Goal: Task Accomplishment & Management: Use online tool/utility

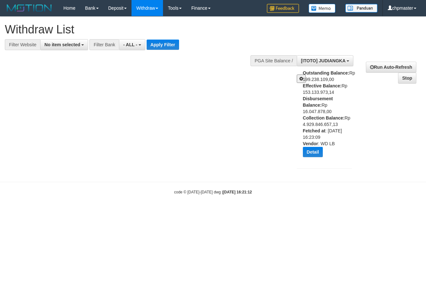
select select
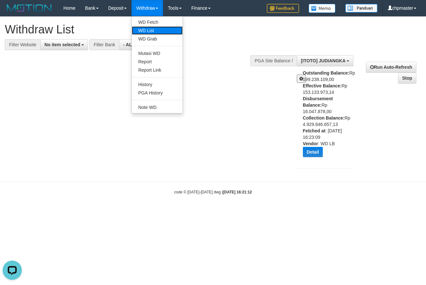
click at [159, 30] on link "WD List" at bounding box center [157, 30] width 51 height 8
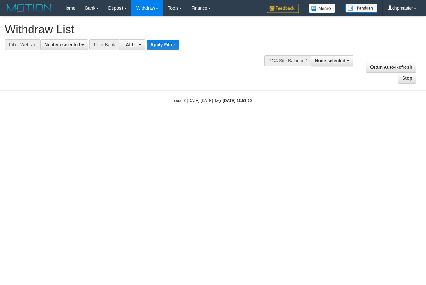
select select
click at [332, 63] on span "None selected" at bounding box center [330, 60] width 31 height 5
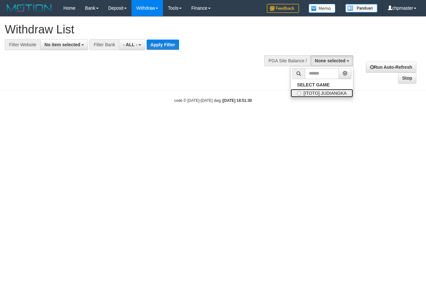
click at [329, 92] on label "[ITOTO] JUDIANGKA" at bounding box center [322, 93] width 62 height 8
select select "****"
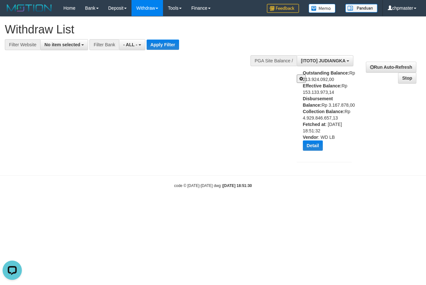
click at [298, 79] on button at bounding box center [301, 79] width 9 height 8
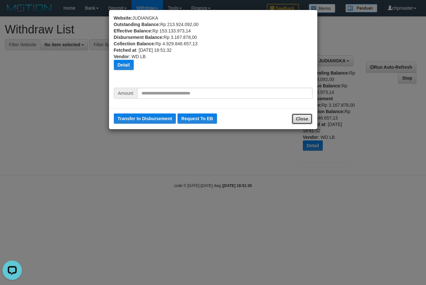
click at [301, 119] on button "Close" at bounding box center [302, 119] width 21 height 11
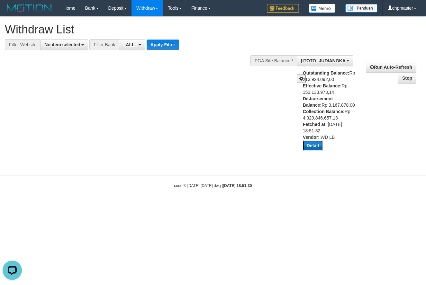
click at [308, 142] on button "Detail" at bounding box center [313, 146] width 20 height 10
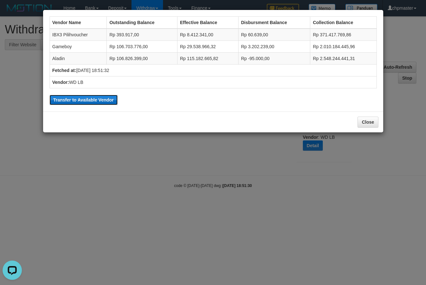
click at [102, 99] on button "Transfer to Available Vendor" at bounding box center [84, 100] width 68 height 10
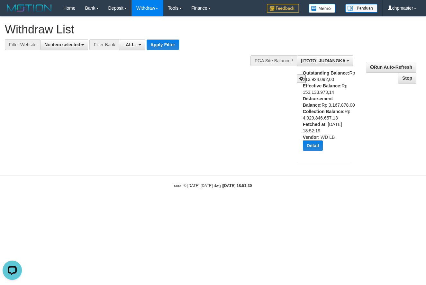
click at [299, 78] on button at bounding box center [301, 79] width 9 height 8
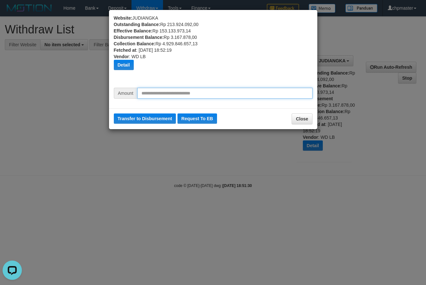
click at [247, 94] on input "text" at bounding box center [224, 93] width 175 height 11
type input "********"
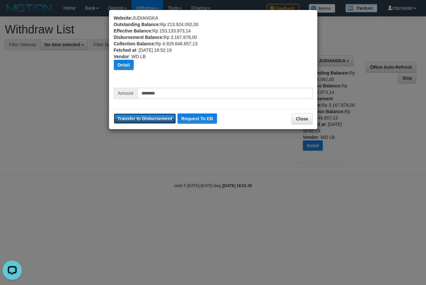
drag, startPoint x: 160, startPoint y: 118, endPoint x: 242, endPoint y: 39, distance: 113.5
click at [160, 118] on button "Transfer to Disbursement" at bounding box center [145, 119] width 62 height 10
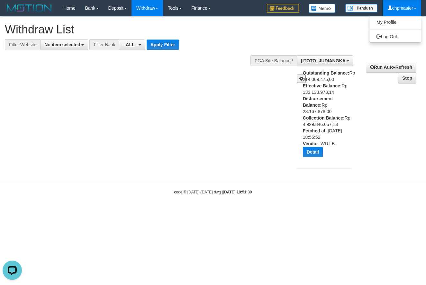
click at [401, 12] on link "chpmaster" at bounding box center [402, 8] width 38 height 16
click at [389, 36] on link "Log Out" at bounding box center [395, 36] width 51 height 8
